Goal: Task Accomplishment & Management: Manage account settings

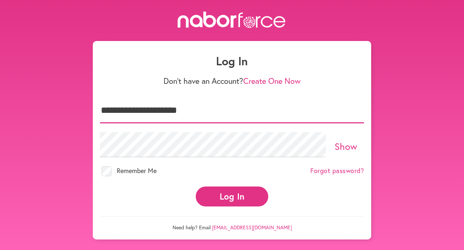
type input "**********"
click at [232, 198] on button "Log In" at bounding box center [232, 196] width 72 height 20
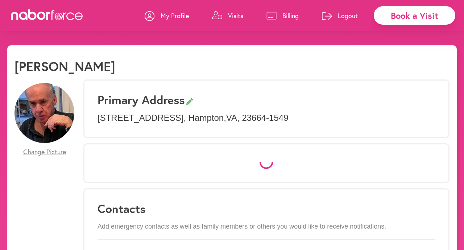
select select "*"
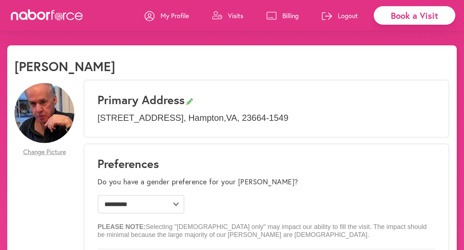
click at [289, 16] on p "Billing" at bounding box center [290, 15] width 16 height 9
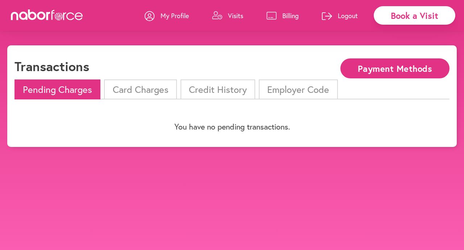
click at [154, 94] on li "Card Charges" at bounding box center [140, 89] width 72 height 20
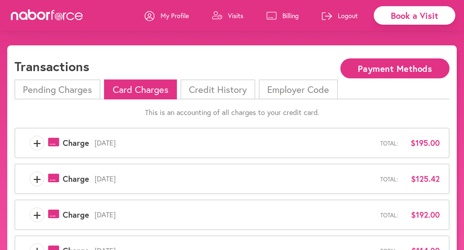
click at [236, 15] on p "Visits" at bounding box center [235, 15] width 15 height 9
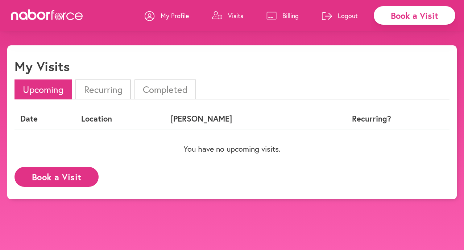
click at [169, 16] on p "My Profile" at bounding box center [175, 15] width 28 height 9
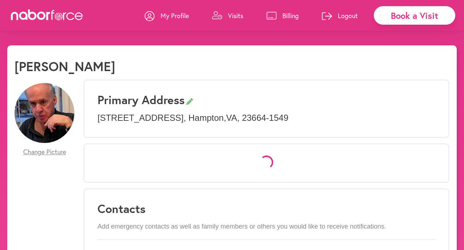
select select "*"
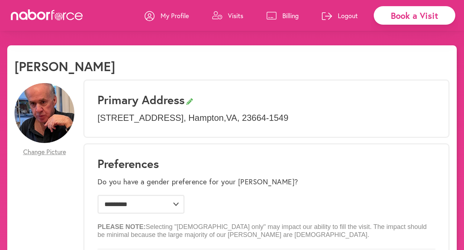
click at [289, 17] on p "Billing" at bounding box center [290, 15] width 16 height 9
